Goal: Information Seeking & Learning: Learn about a topic

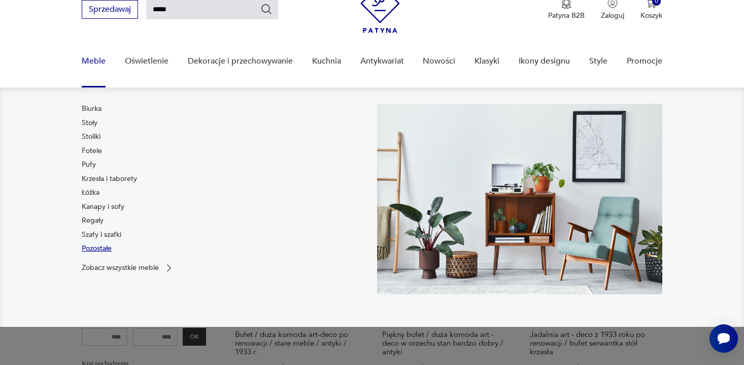
click at [98, 248] on link "Pozostałe" at bounding box center [97, 248] width 30 height 10
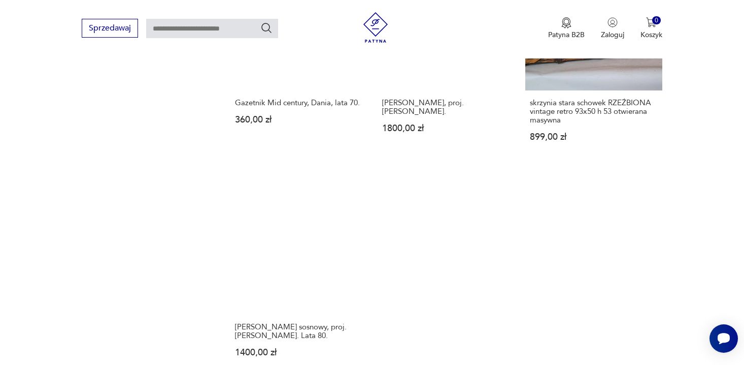
scroll to position [1492, 0]
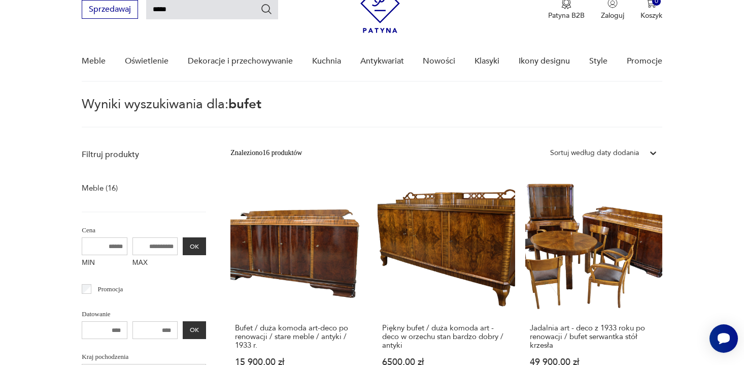
click at [195, 9] on input "*****" at bounding box center [212, 9] width 132 height 19
type input "*"
type input "*****"
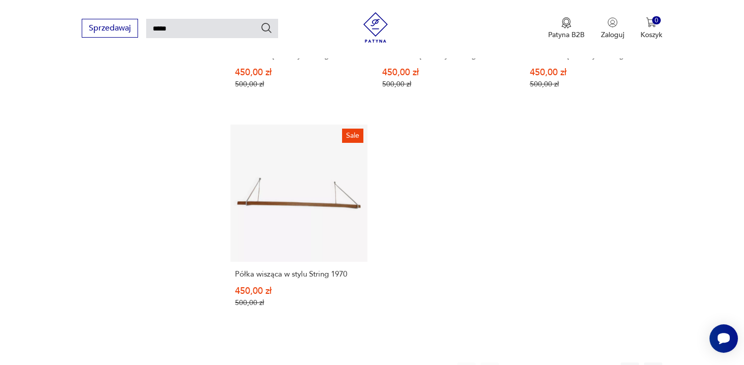
scroll to position [1218, 0]
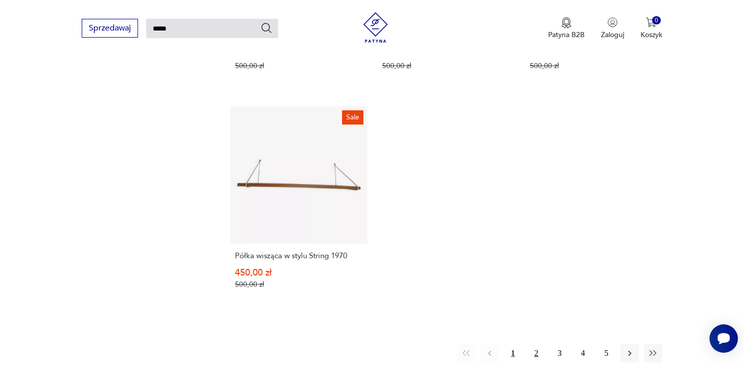
click at [539, 345] on button "2" at bounding box center [537, 353] width 18 height 18
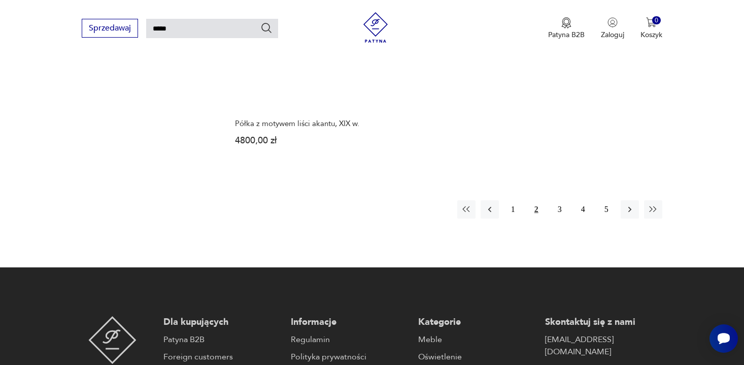
scroll to position [1362, 0]
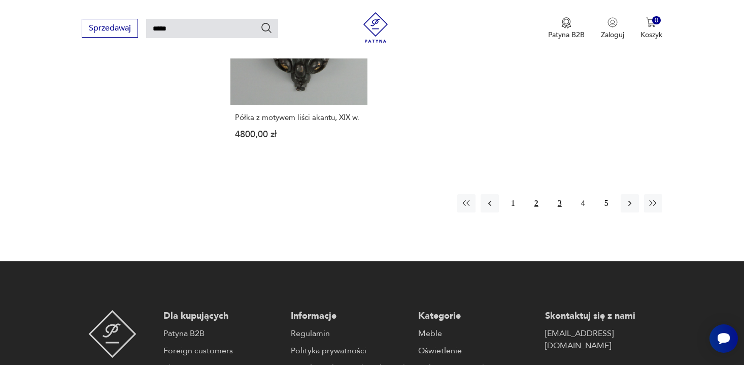
click at [563, 198] on button "3" at bounding box center [560, 203] width 18 height 18
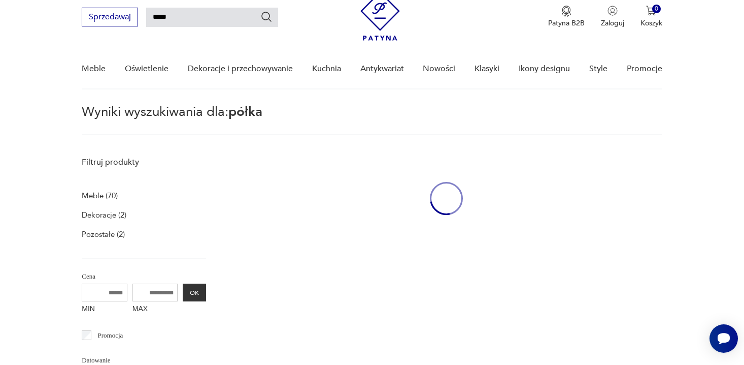
scroll to position [36, 0]
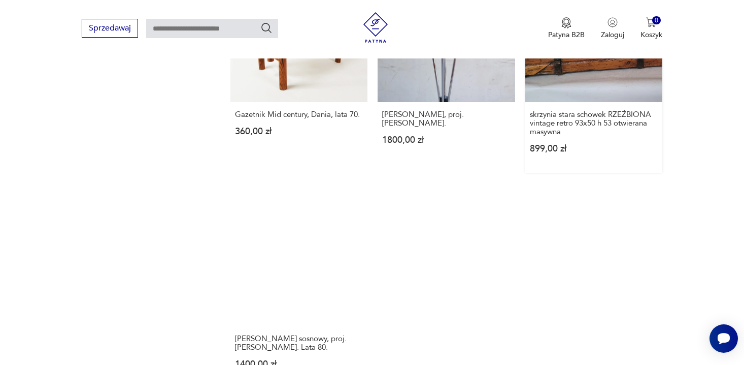
scroll to position [1472, 0]
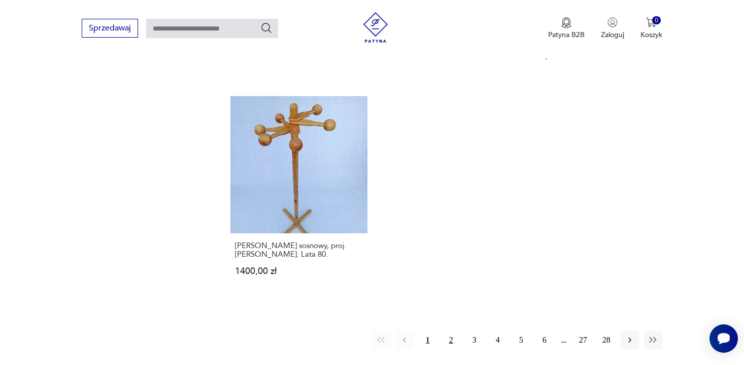
click at [452, 331] on button "2" at bounding box center [451, 340] width 18 height 18
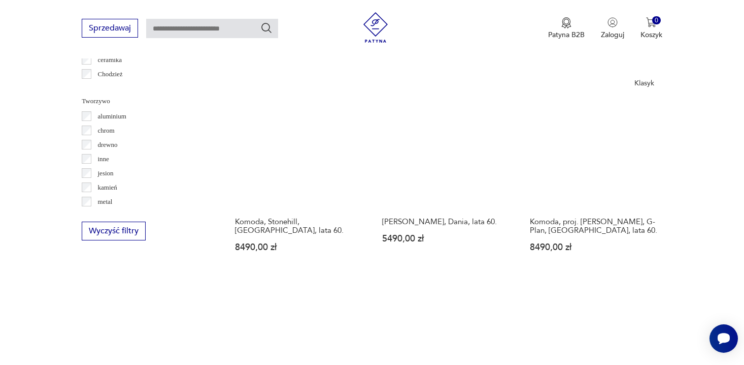
scroll to position [1045, 0]
